Goal: Register for event/course

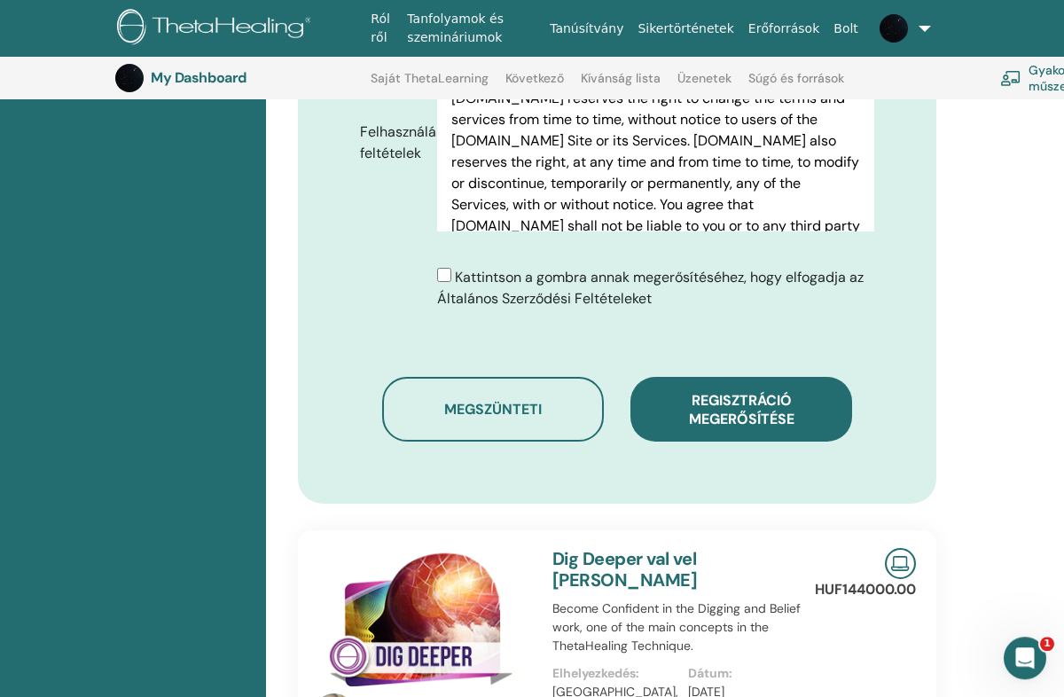
scroll to position [905, 0]
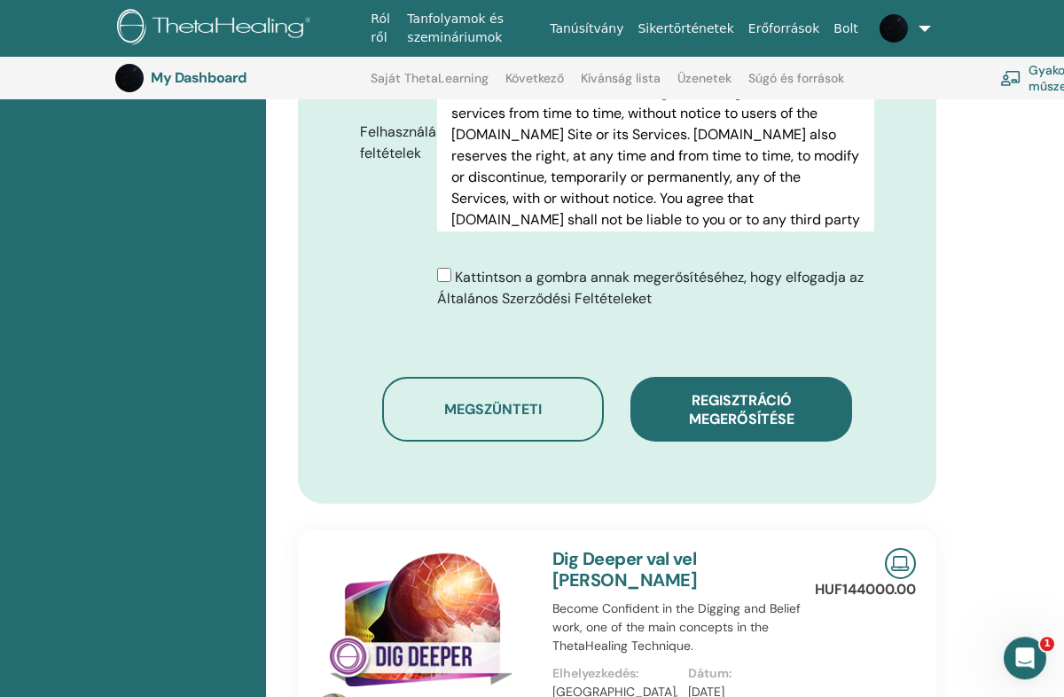
click at [792, 391] on span "Regisztráció megerősítése" at bounding box center [742, 409] width 106 height 37
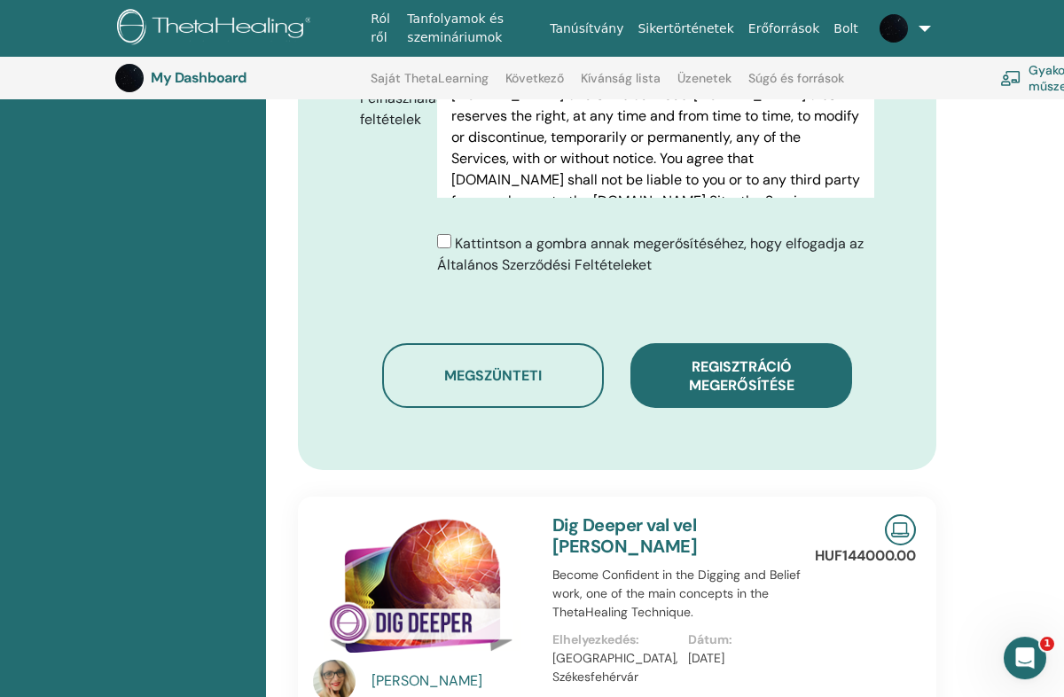
scroll to position [1014, 0]
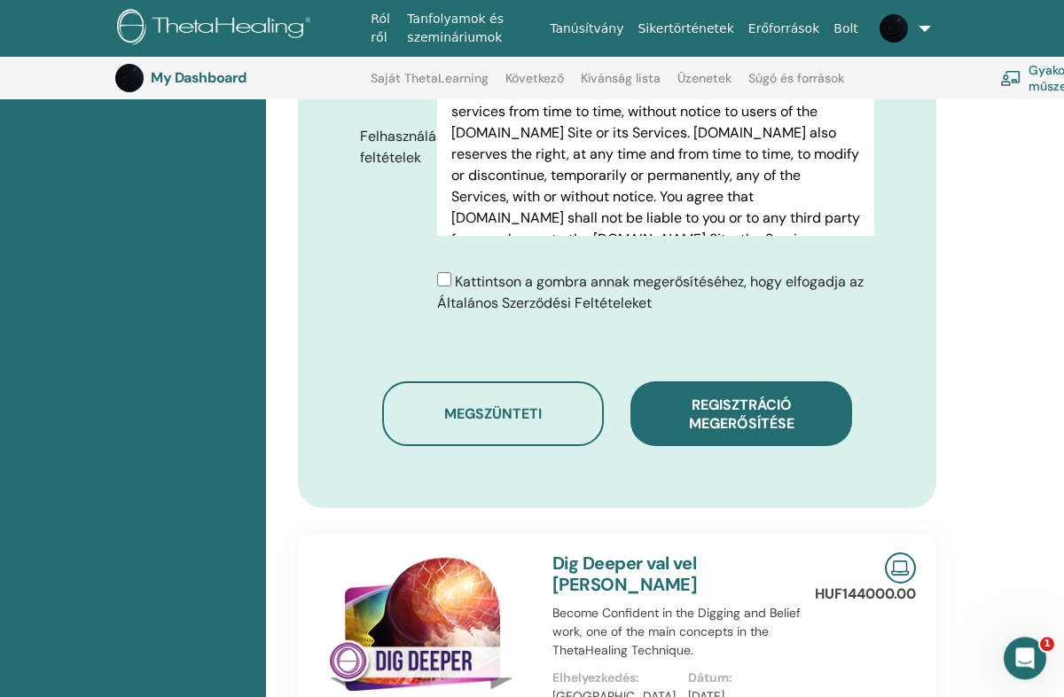
click at [873, 294] on div "Kattintson a gombra annak megerősítéséhez, hogy elfogadja az Általános Szerződé…" at bounding box center [617, 299] width 541 height 57
click at [795, 396] on span "Regisztráció megerősítése" at bounding box center [742, 414] width 106 height 37
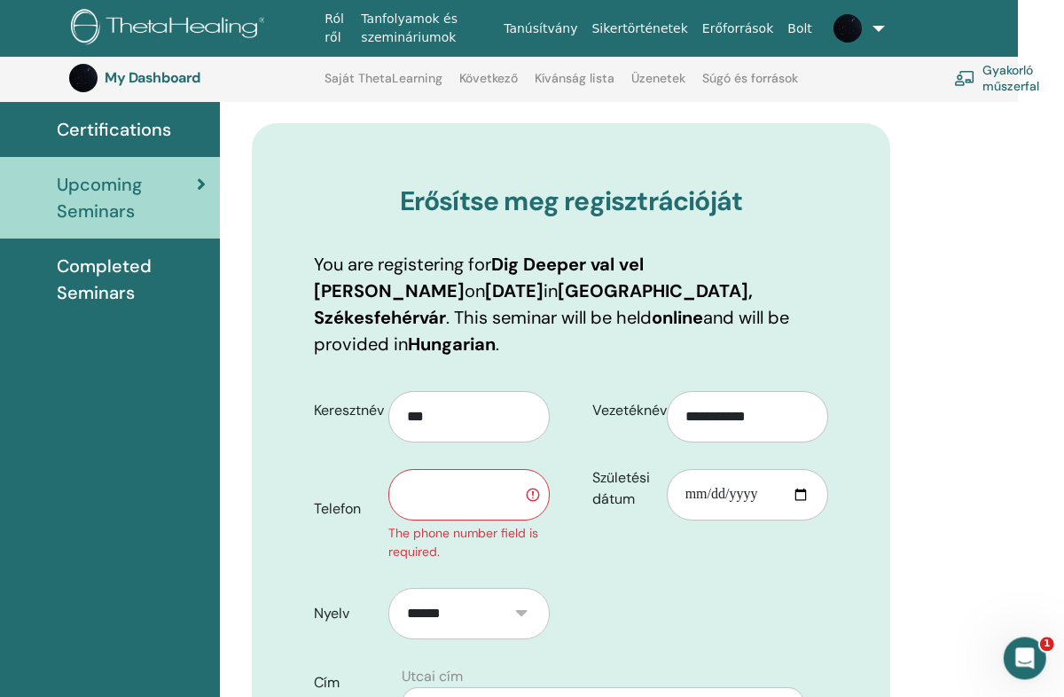
scroll to position [132, 34]
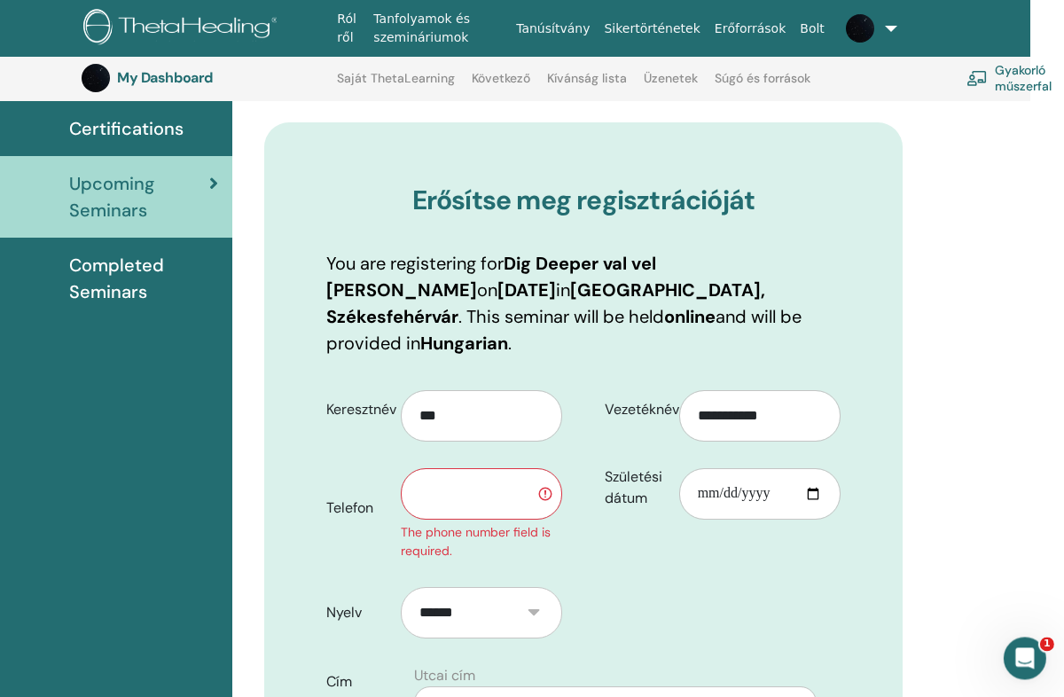
click at [466, 469] on input "text" at bounding box center [481, 493] width 161 height 51
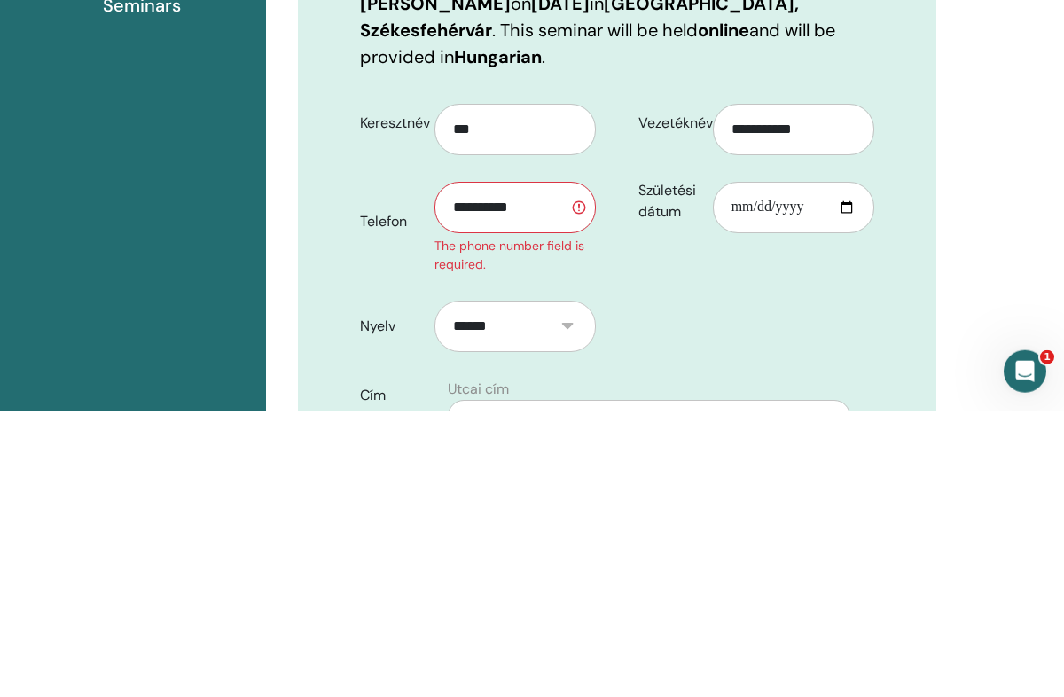
type input "**********"
click at [803, 378] on div "**********" at bounding box center [752, 476] width 270 height 197
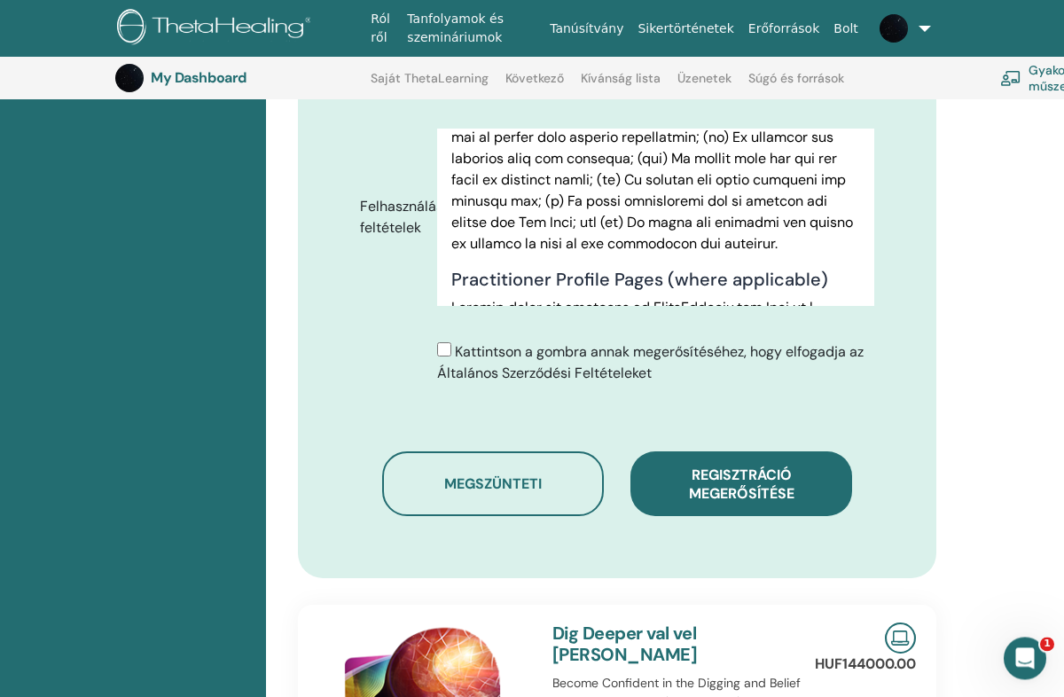
scroll to position [0, 0]
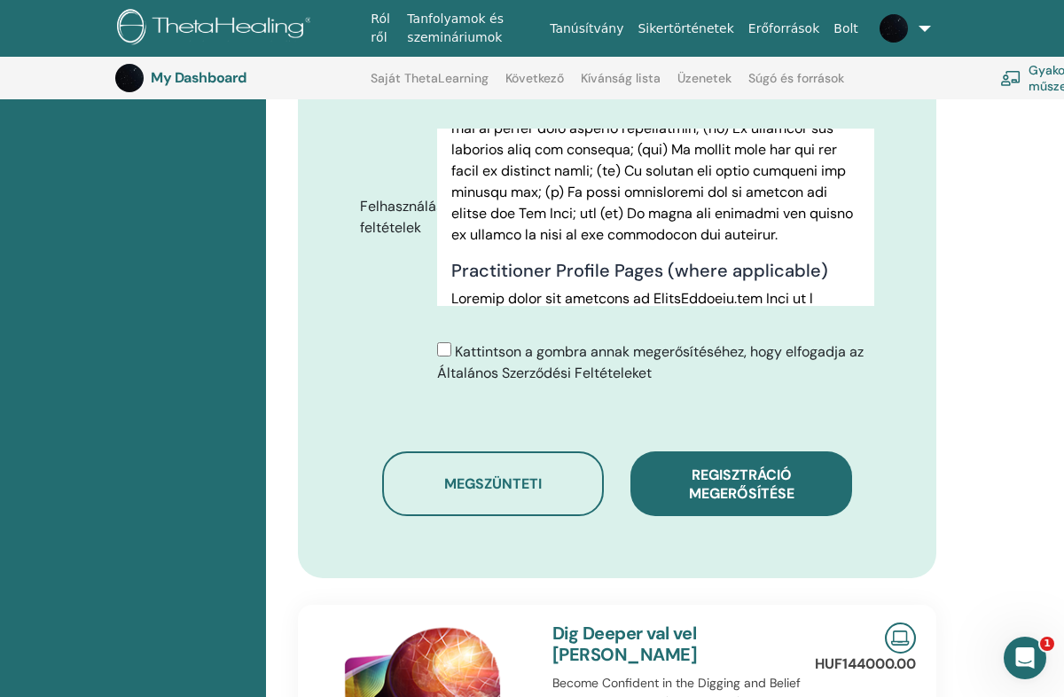
click at [786, 466] on span "Regisztráció megerősítése" at bounding box center [742, 484] width 106 height 37
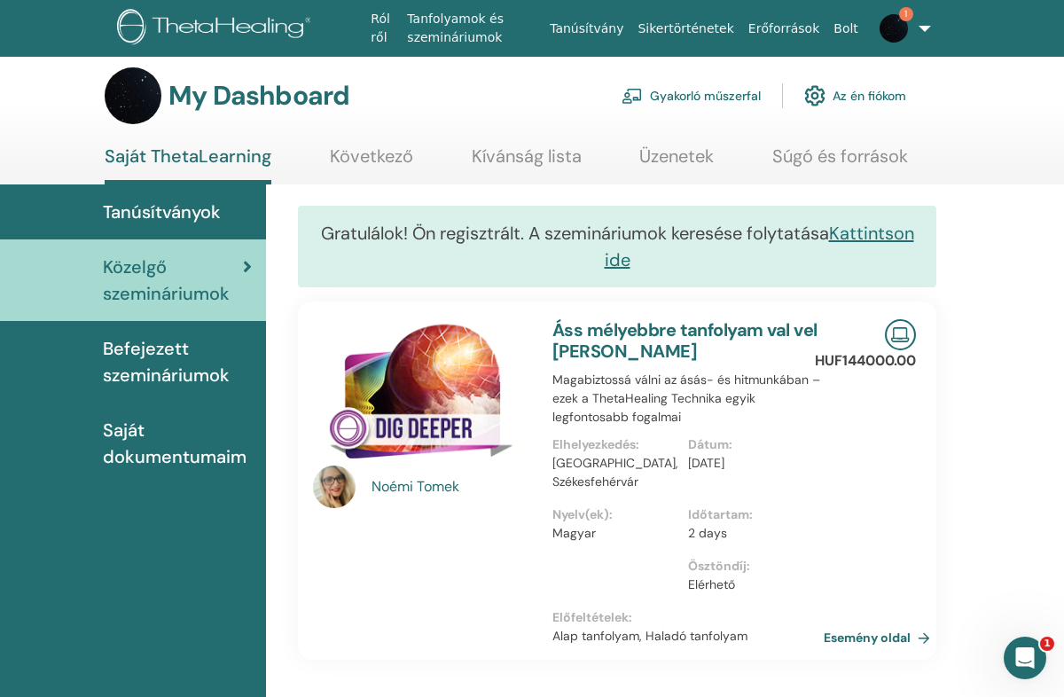
click at [915, 26] on link "1" at bounding box center [891, 28] width 50 height 57
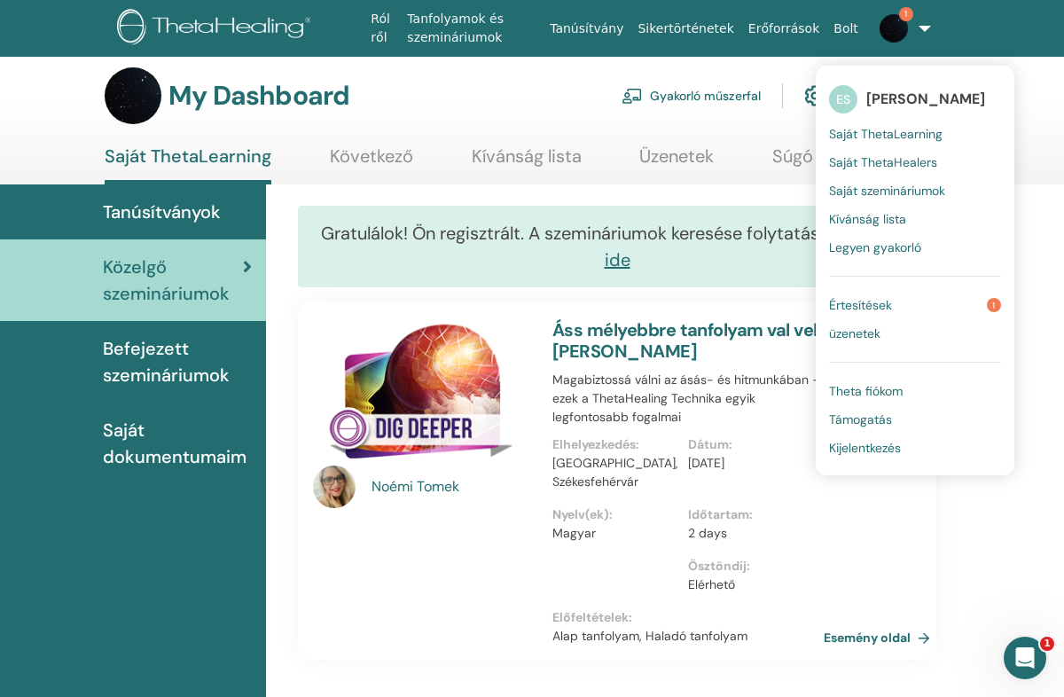
click at [866, 297] on span "Értesítések" at bounding box center [860, 305] width 63 height 16
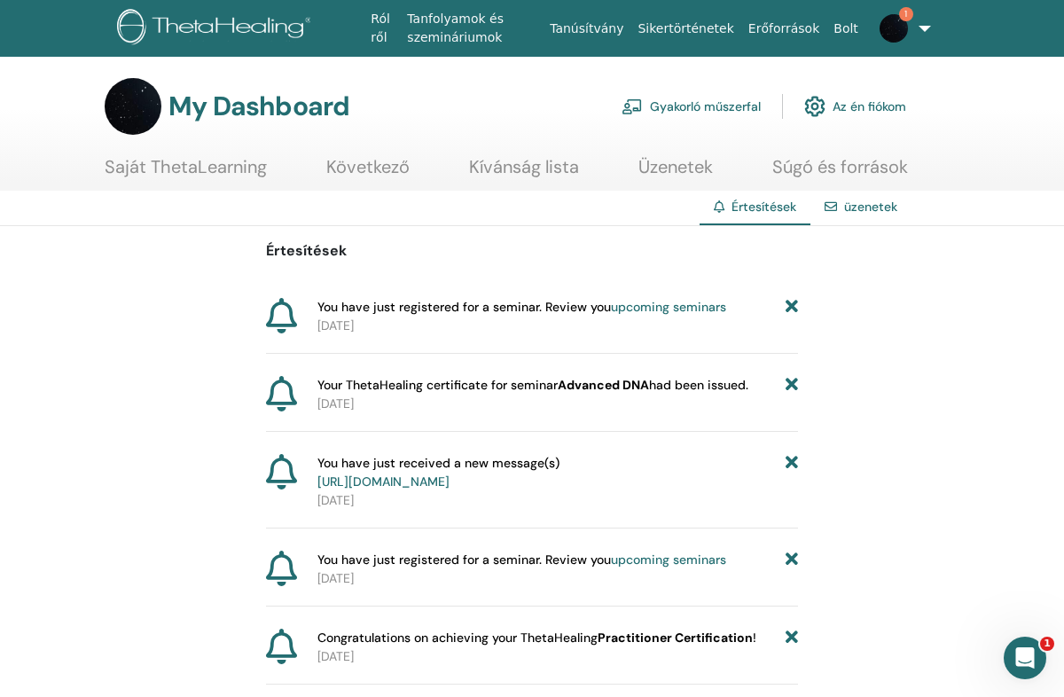
click at [786, 298] on icon at bounding box center [792, 307] width 12 height 19
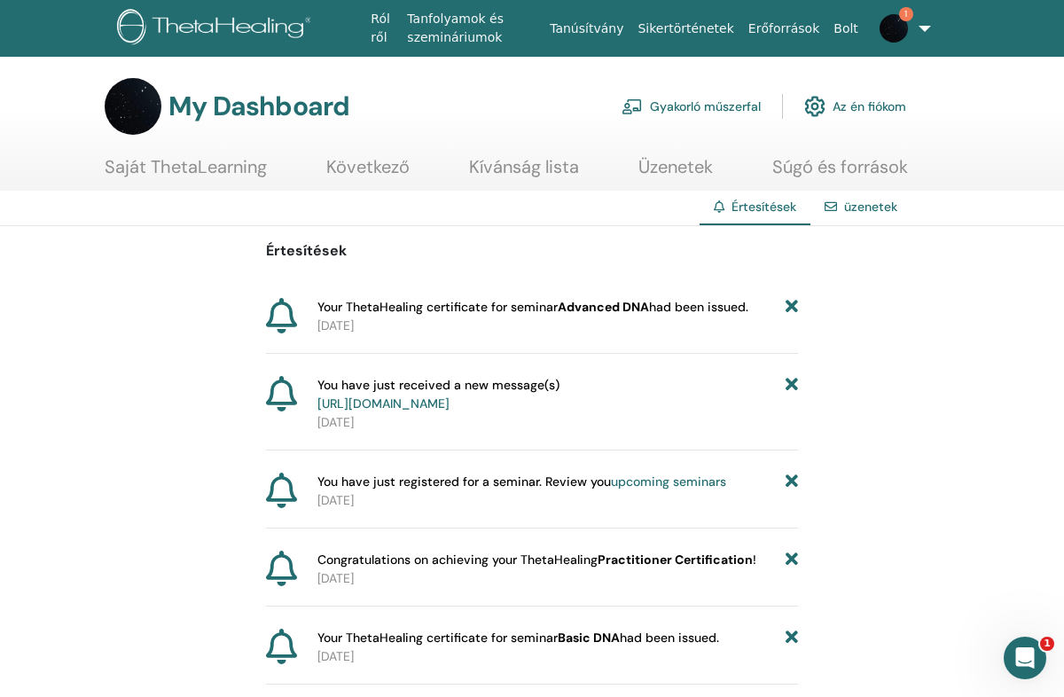
click at [790, 298] on icon at bounding box center [792, 307] width 12 height 19
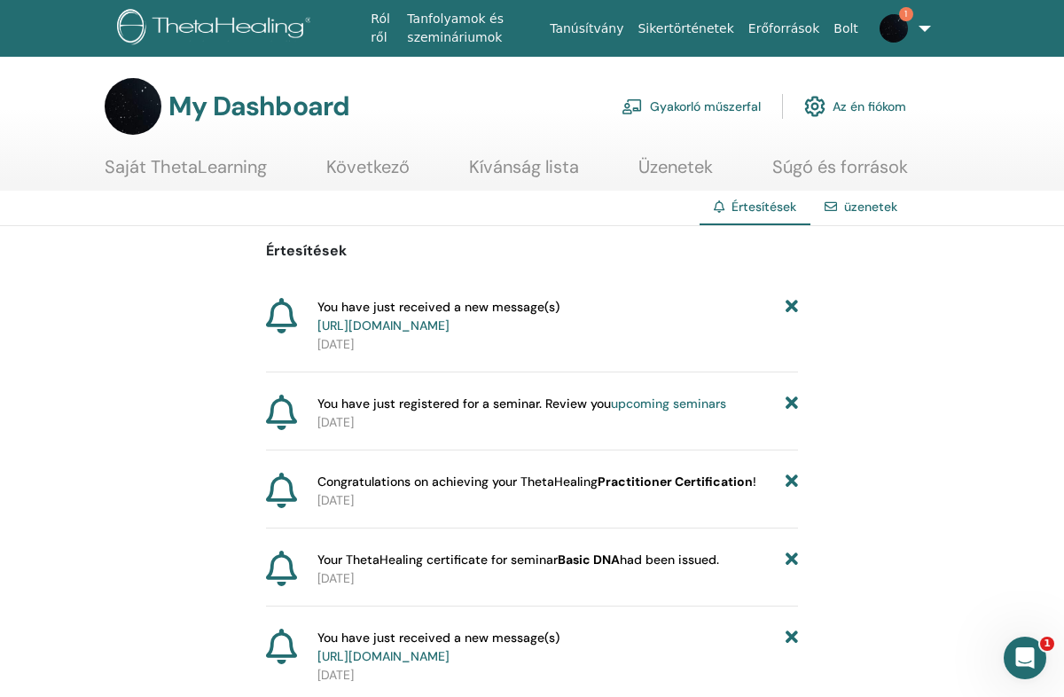
click at [509, 166] on link "Kívánság lista" at bounding box center [524, 173] width 110 height 35
